Goal: Task Accomplishment & Management: Use online tool/utility

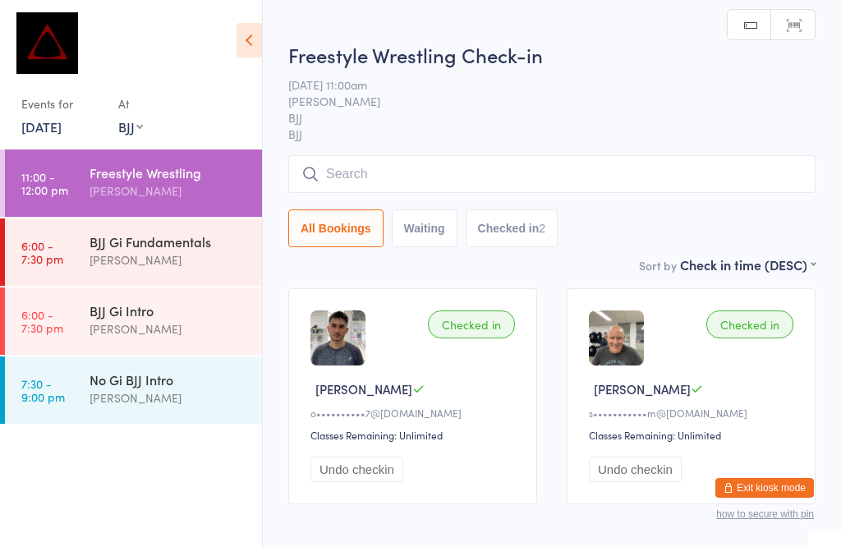
select select "1"
click at [411, 161] on input "search" at bounding box center [551, 173] width 527 height 38
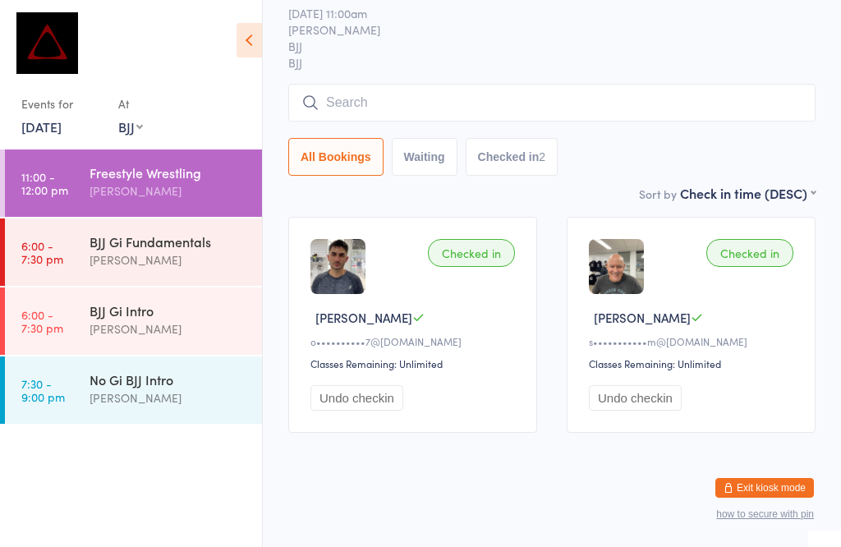
scroll to position [157, 0]
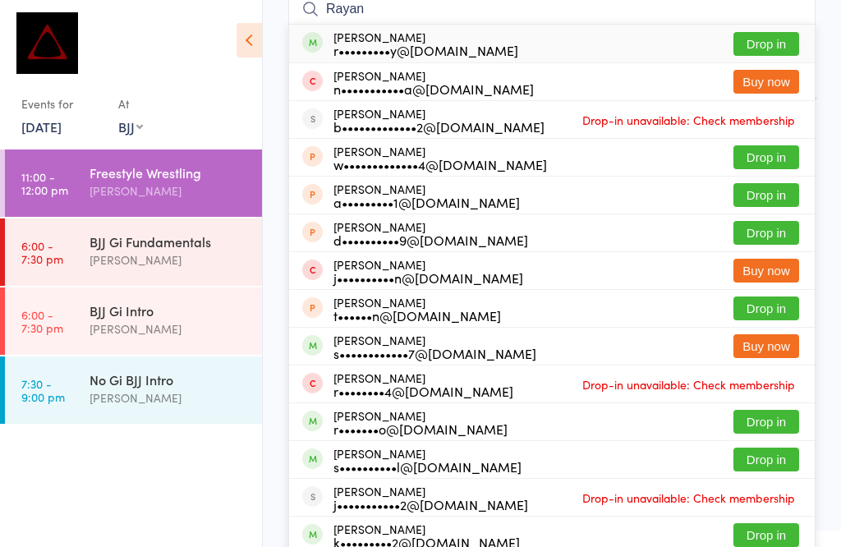
type input "Rayan"
click at [762, 45] on button "Drop in" at bounding box center [766, 44] width 66 height 24
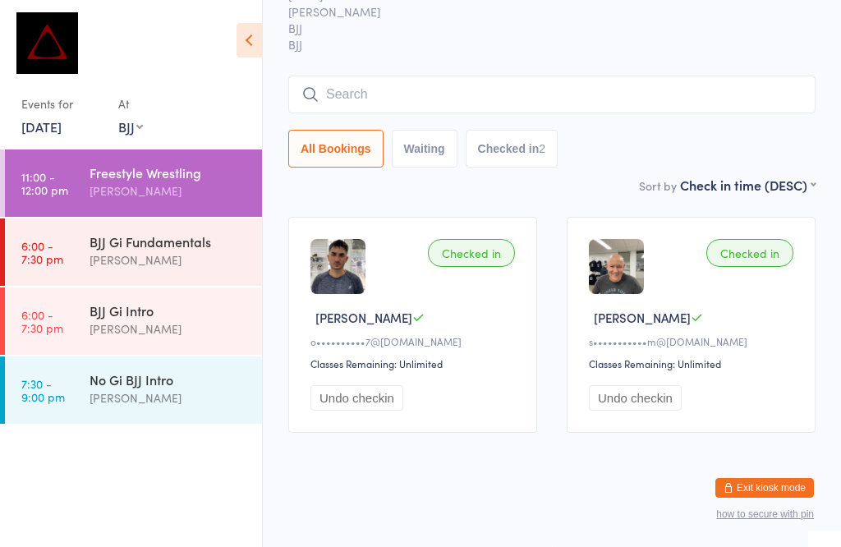
scroll to position [89, 0]
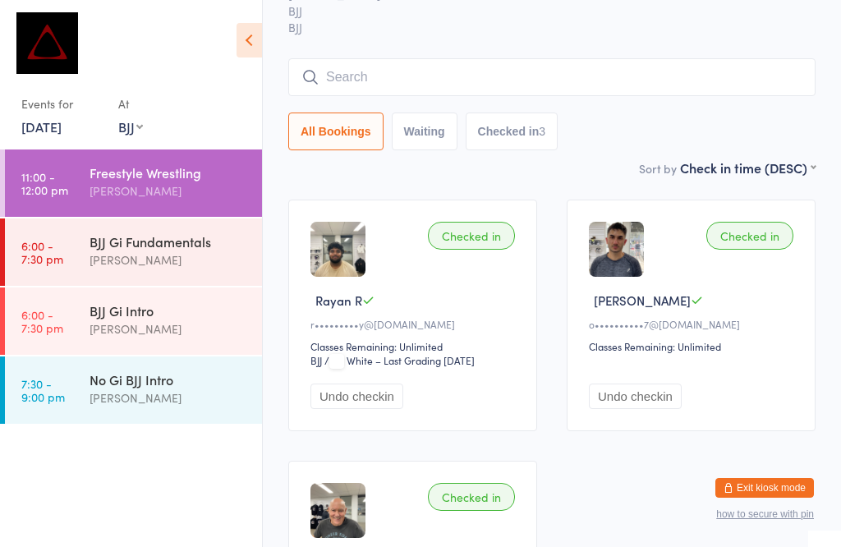
click at [595, 77] on input "search" at bounding box center [551, 77] width 527 height 38
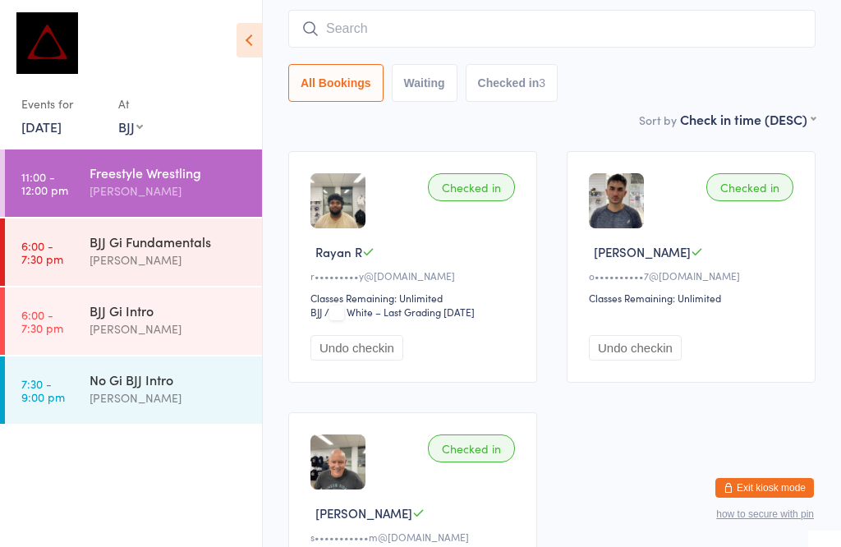
scroll to position [149, 0]
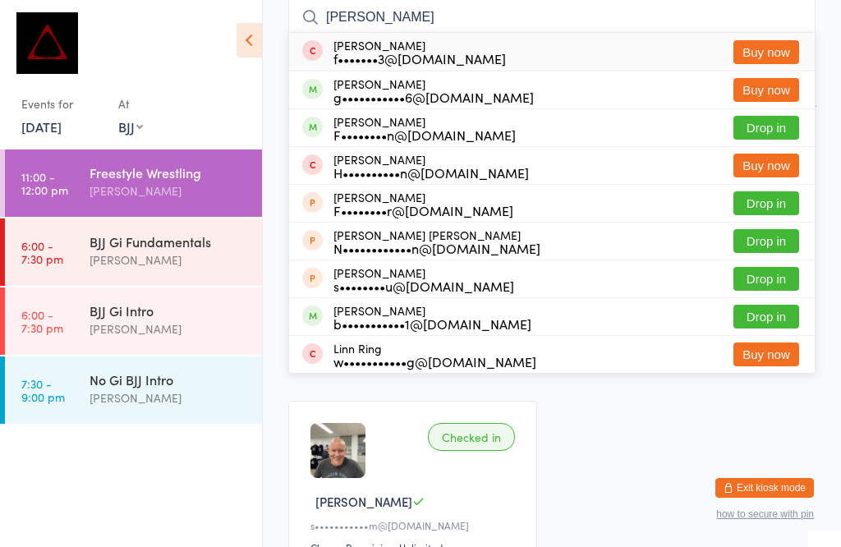
type input "[PERSON_NAME]"
click at [616, 122] on div "[PERSON_NAME] F••••••••n@[DOMAIN_NAME] Drop in" at bounding box center [552, 127] width 526 height 37
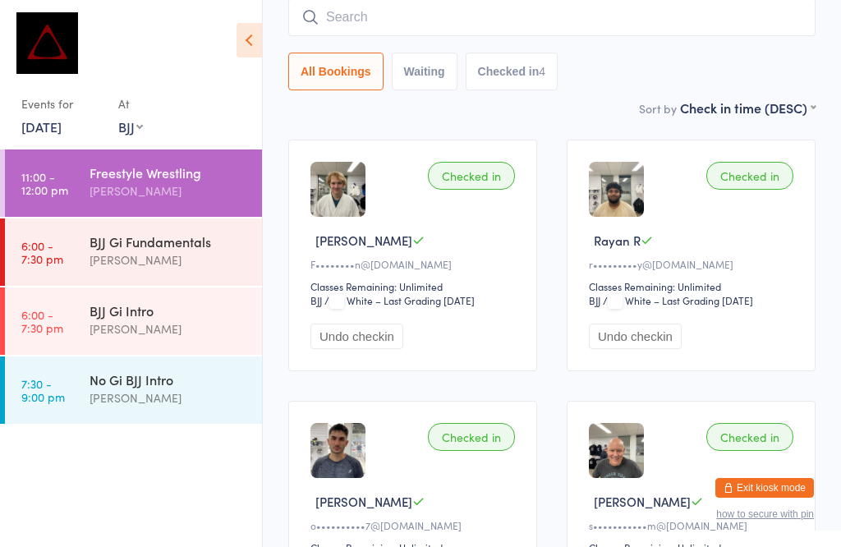
click at [617, 205] on img at bounding box center [616, 189] width 55 height 55
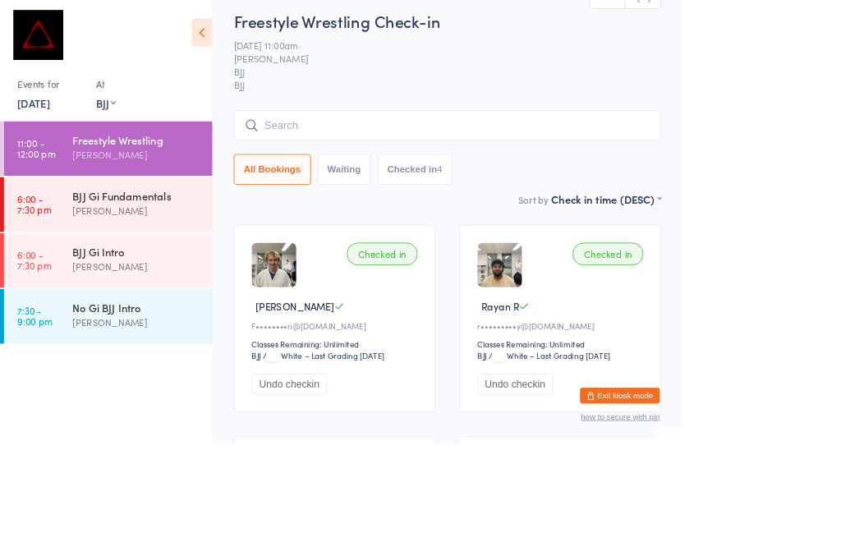
scroll to position [71, 0]
